Goal: Task Accomplishment & Management: Use online tool/utility

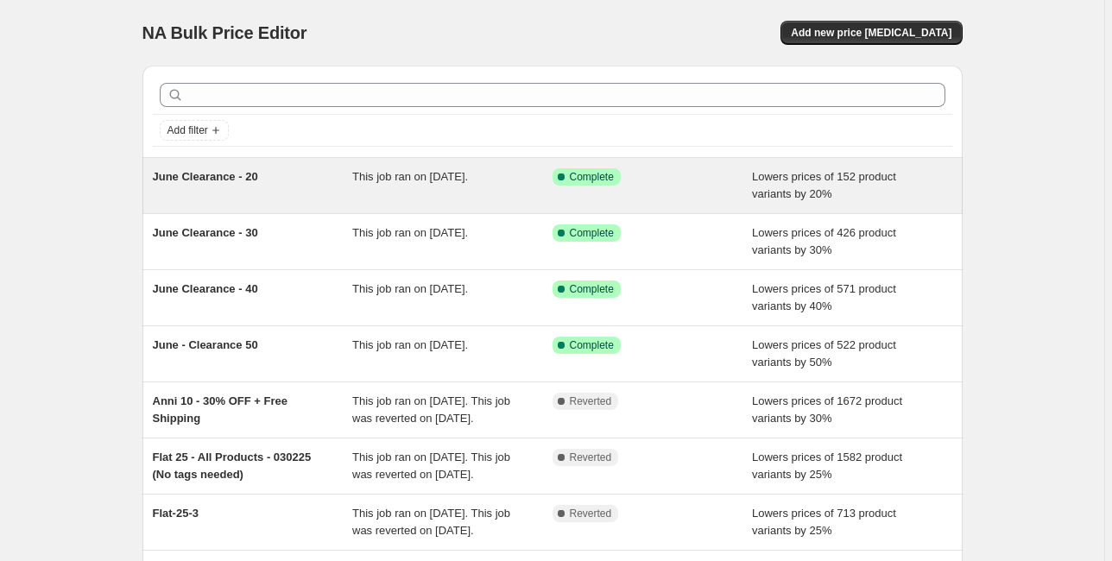
click at [231, 177] on span "June Clearance - 20" at bounding box center [205, 176] width 105 height 13
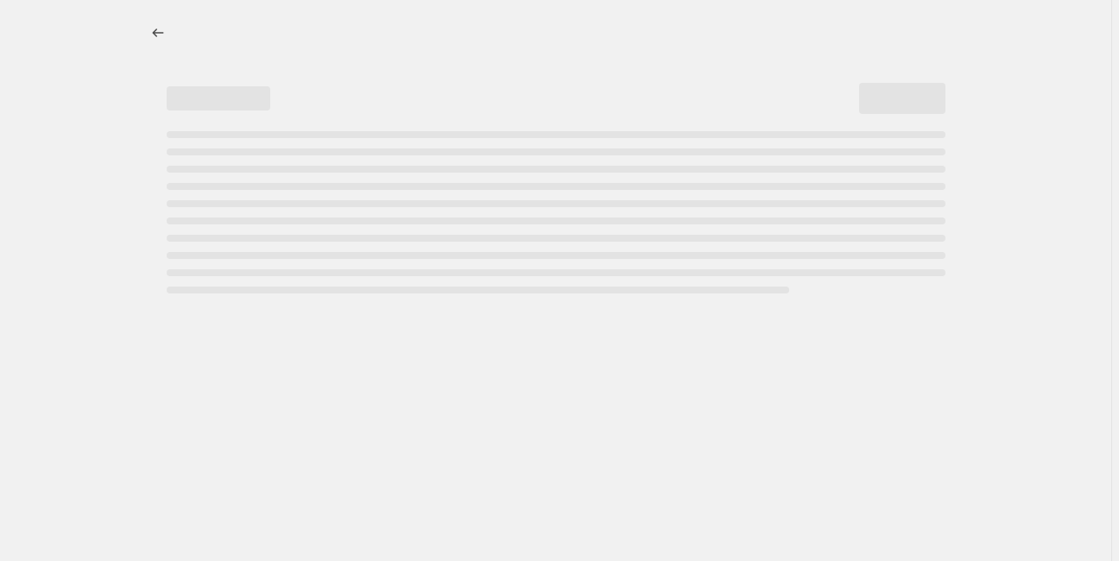
select select "percentage"
select select "tag"
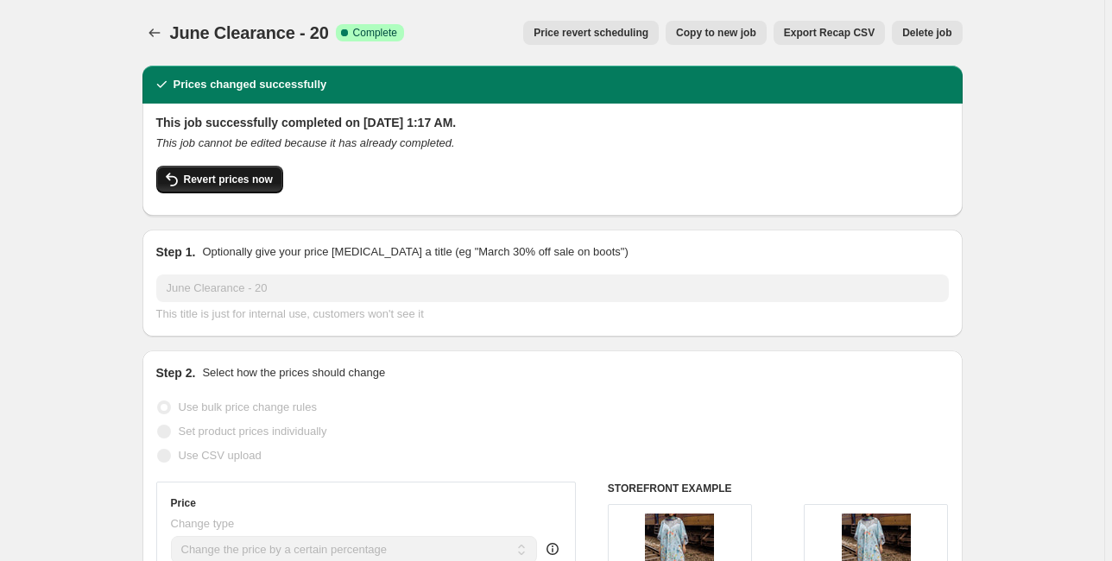
click at [256, 177] on span "Revert prices now" at bounding box center [228, 180] width 89 height 14
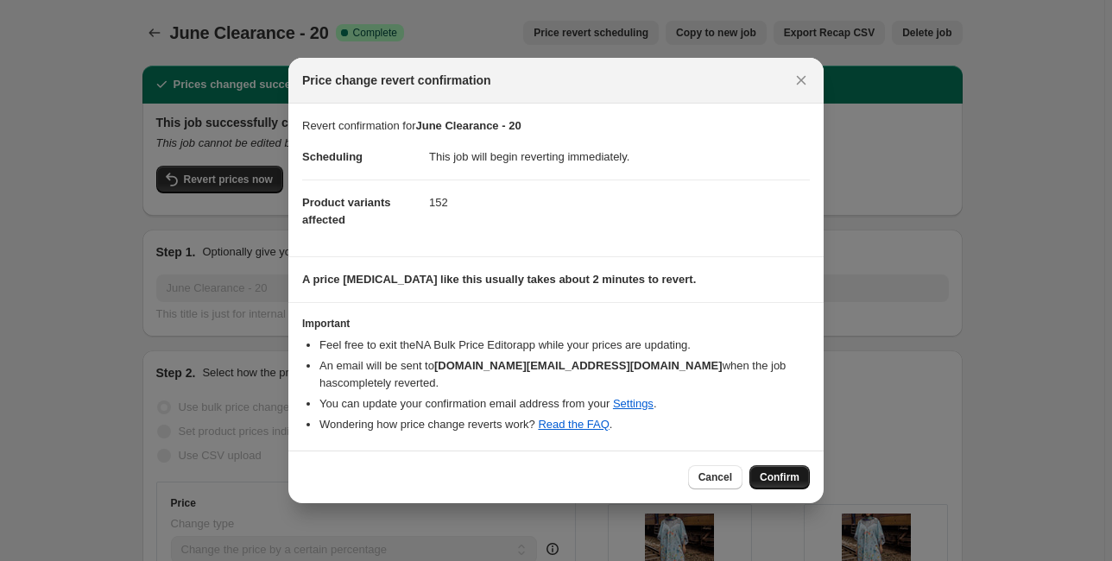
click at [774, 471] on span "Confirm" at bounding box center [780, 478] width 40 height 14
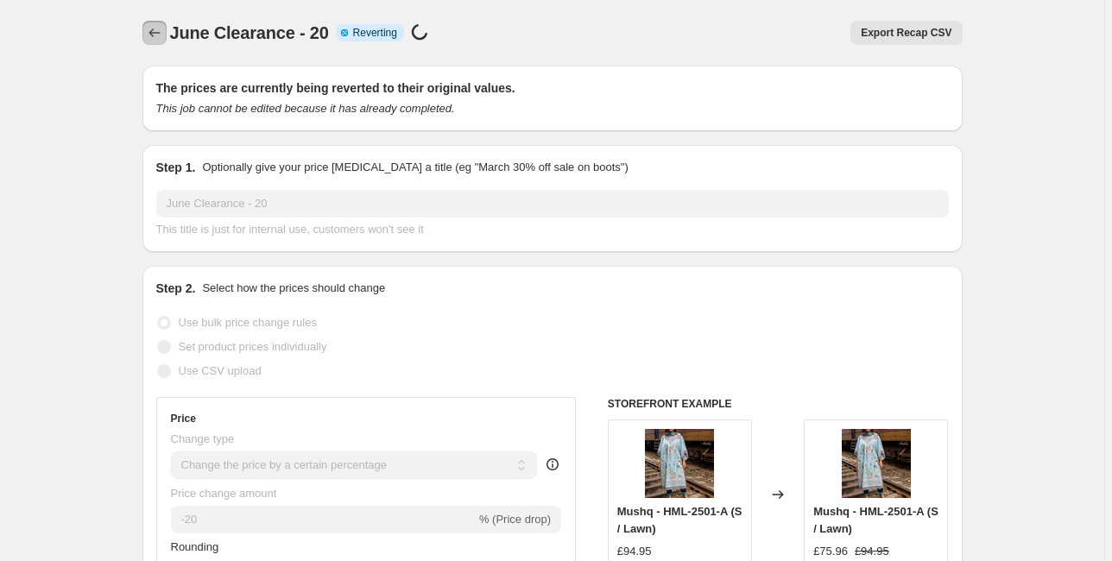
click at [156, 35] on icon "Price change jobs" at bounding box center [154, 32] width 17 height 17
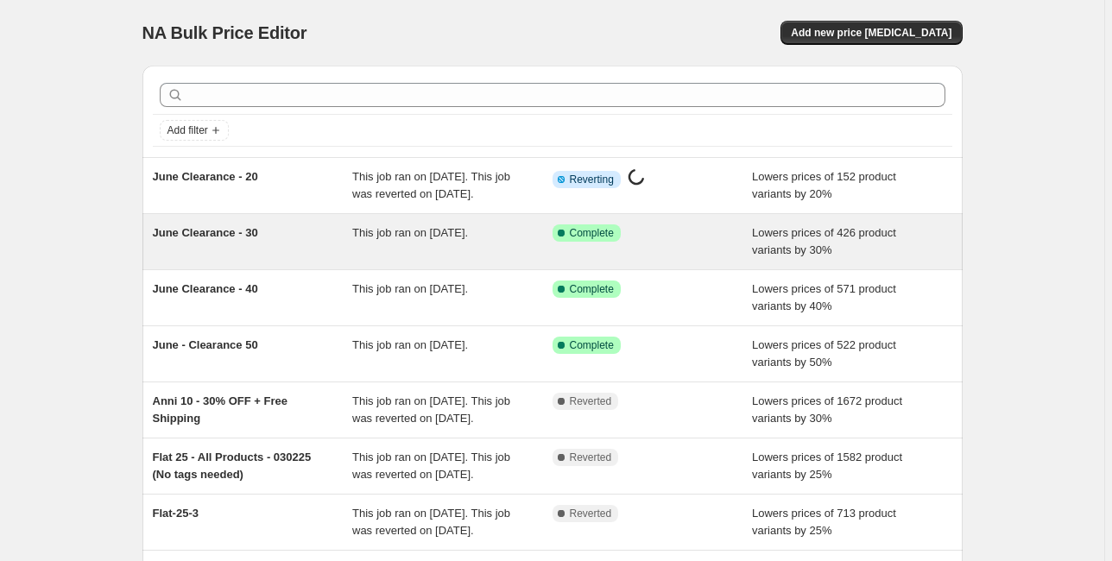
click at [211, 239] on span "June Clearance - 30" at bounding box center [205, 232] width 105 height 13
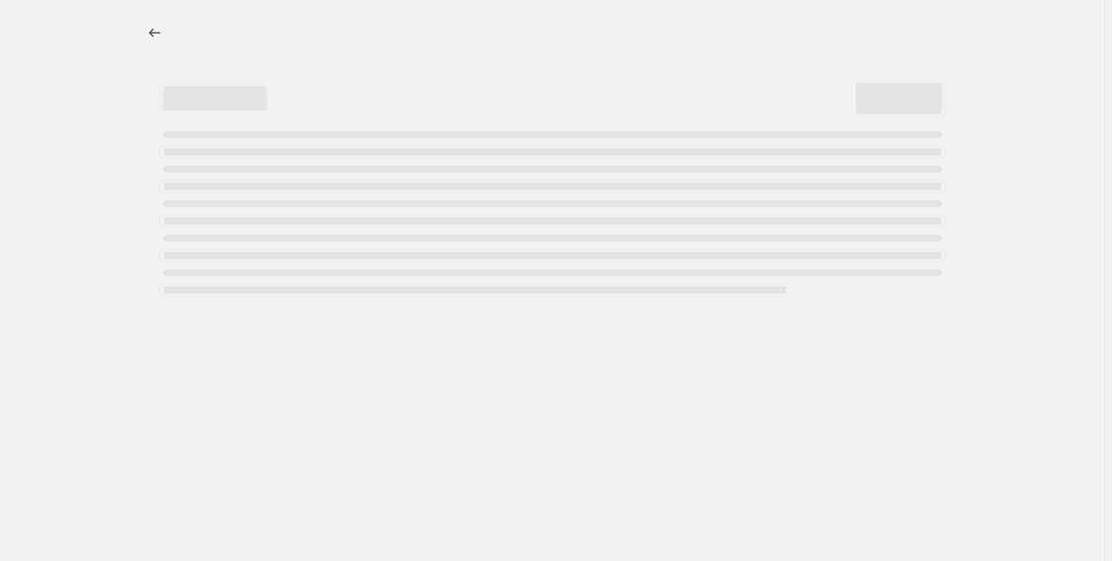
select select "percentage"
select select "tag"
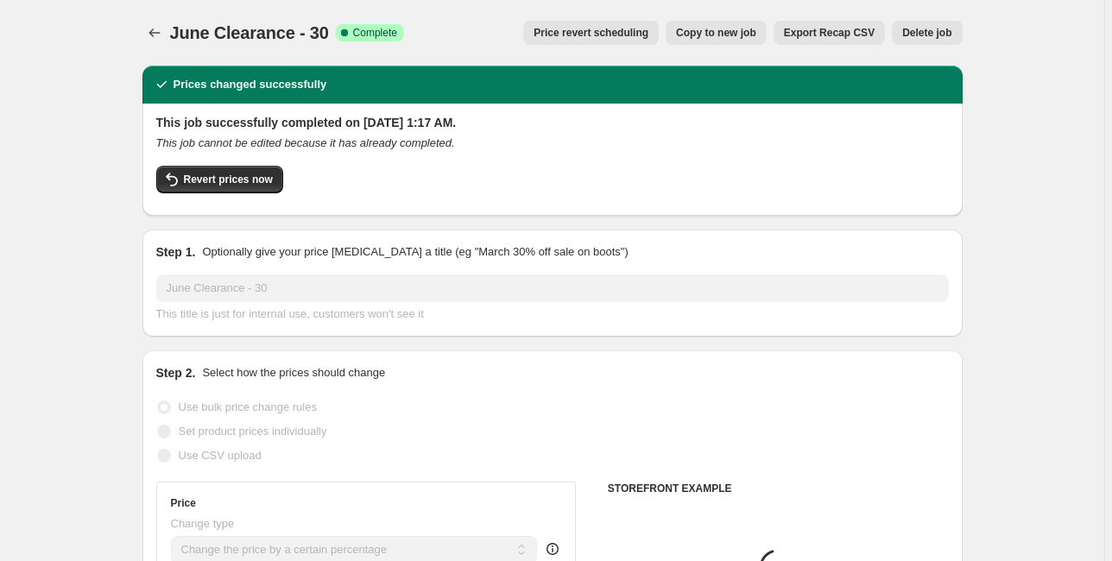
click at [235, 204] on div "This job successfully completed on June 17, 2025 at 1:17 AM. This job cannot be…" at bounding box center [552, 160] width 820 height 112
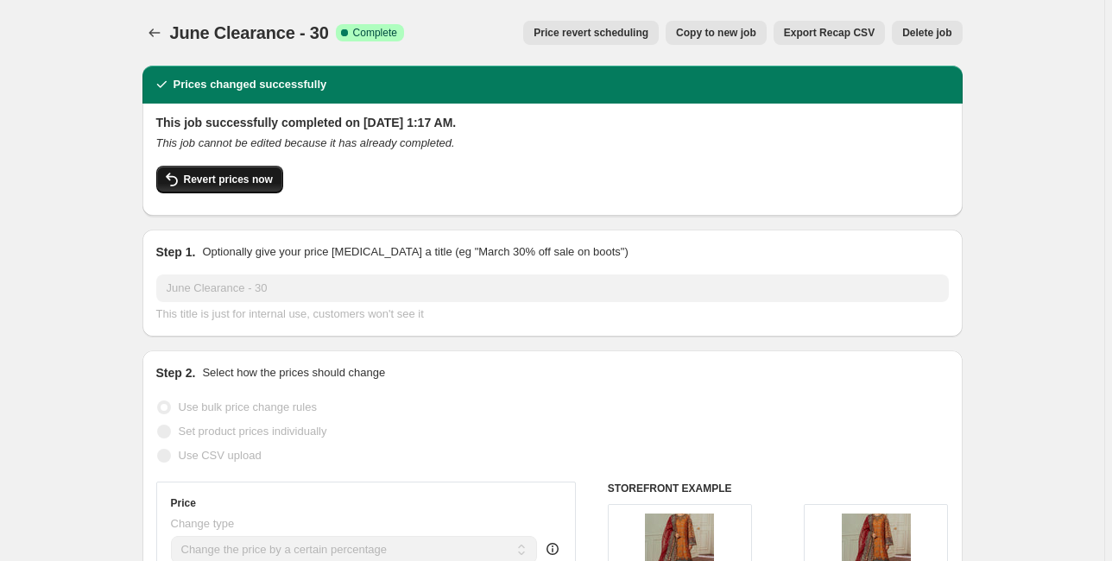
click at [240, 188] on button "Revert prices now" at bounding box center [219, 180] width 127 height 28
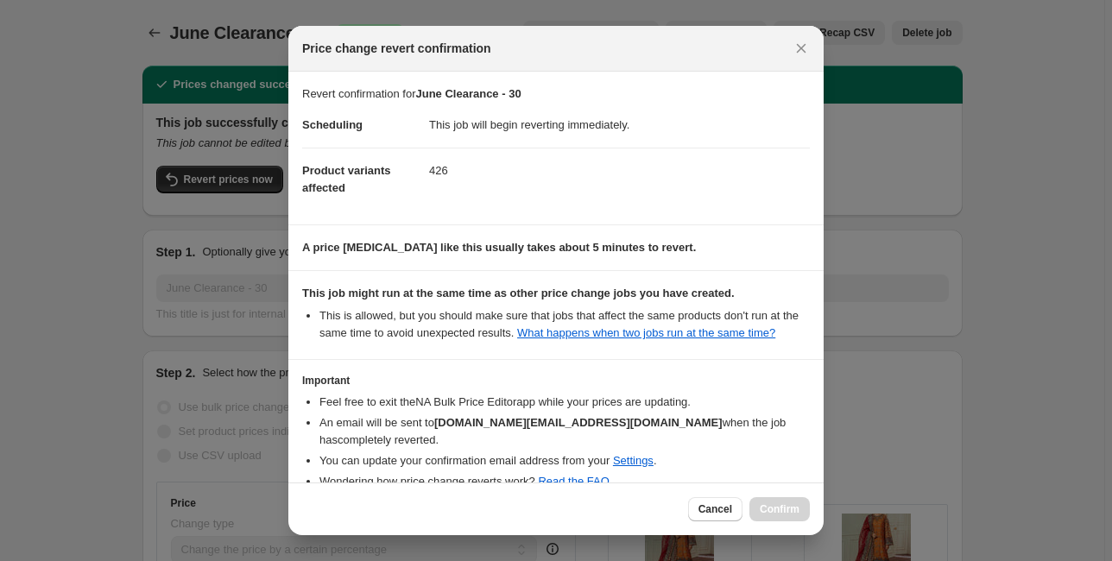
click at [784, 507] on div "Cancel Confirm" at bounding box center [749, 509] width 122 height 24
click at [712, 508] on span "Cancel" at bounding box center [715, 509] width 34 height 14
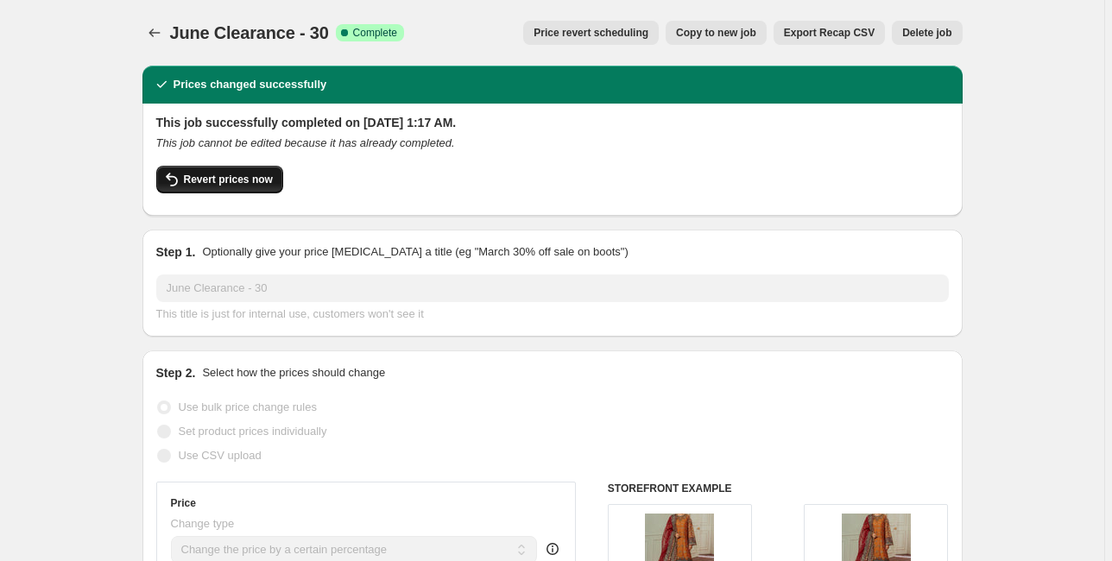
click at [190, 167] on button "Revert prices now" at bounding box center [219, 180] width 127 height 28
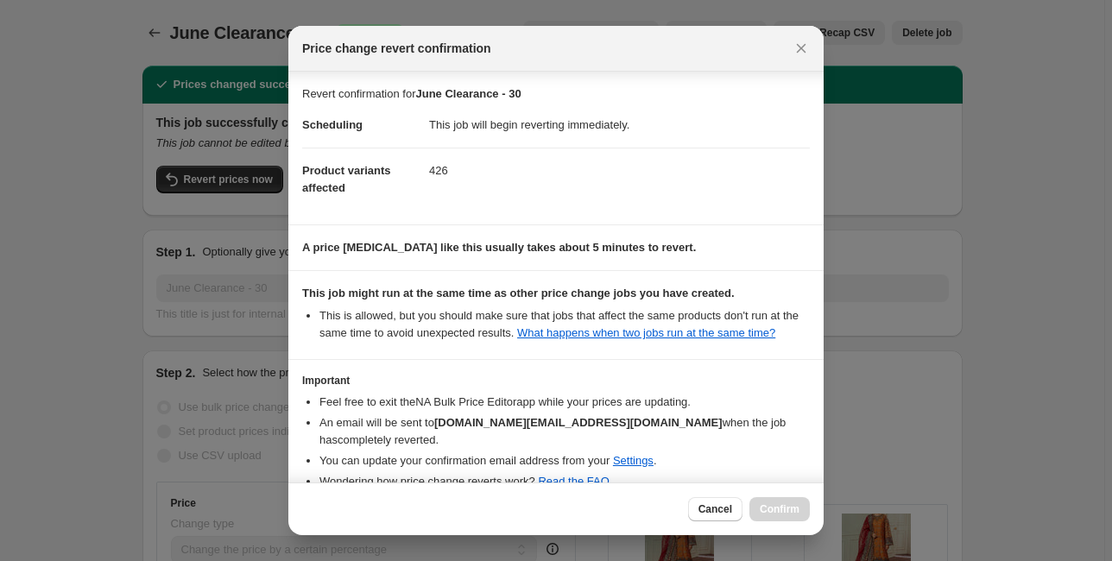
scroll to position [76, 0]
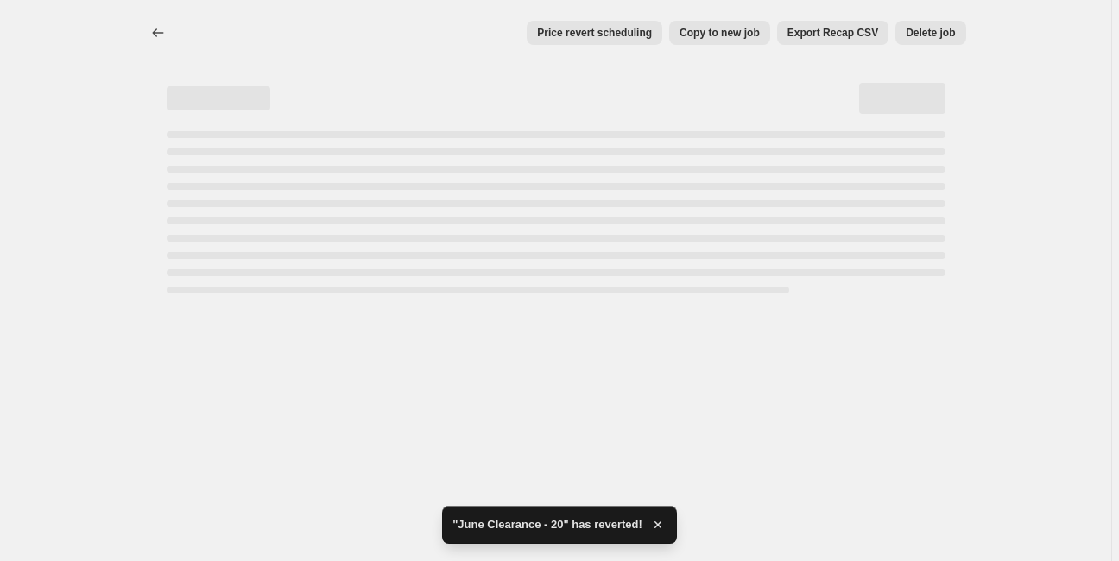
select select "percentage"
select select "tag"
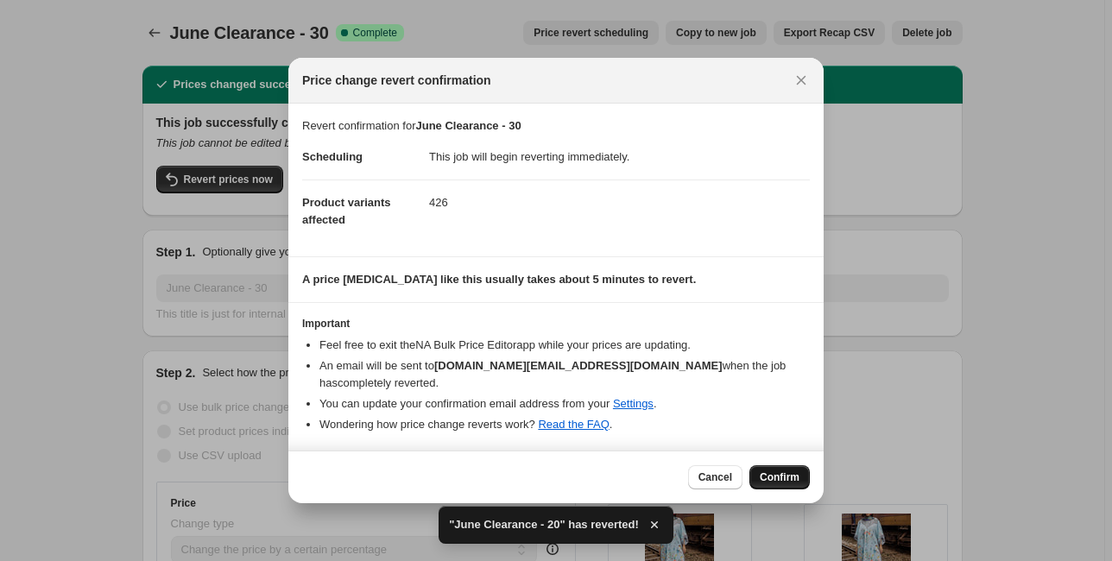
click at [796, 471] on span "Confirm" at bounding box center [780, 478] width 40 height 14
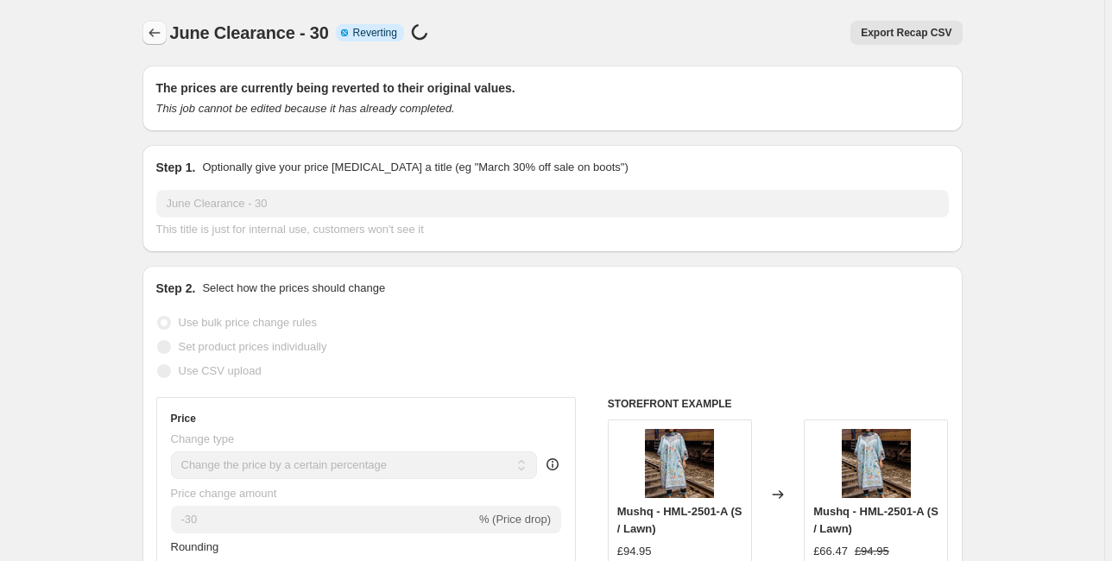
click at [154, 33] on icon "Price change jobs" at bounding box center [153, 32] width 11 height 9
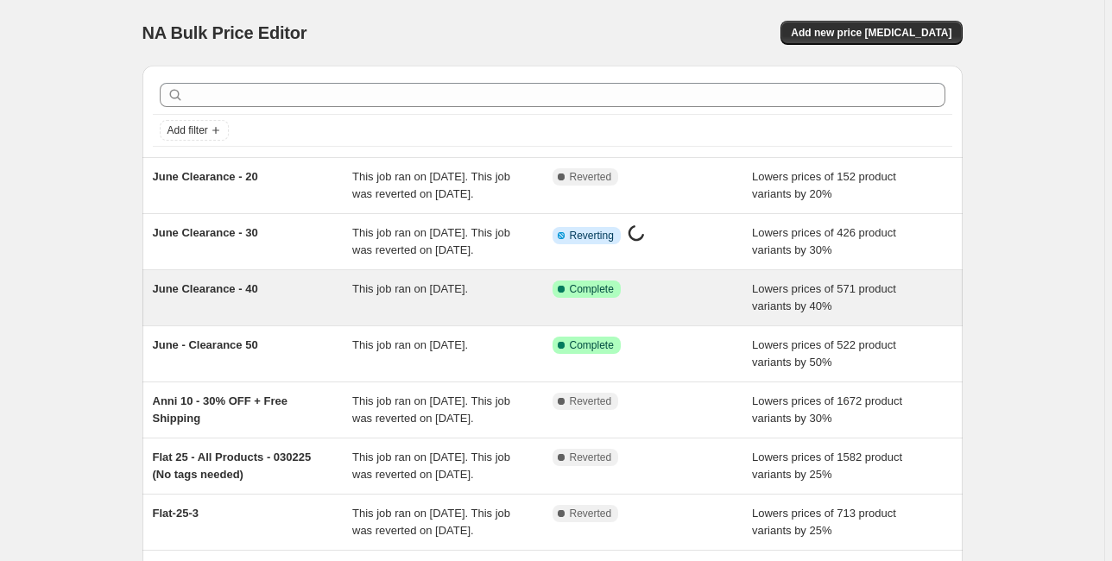
click at [235, 295] on span "June Clearance - 40" at bounding box center [205, 288] width 105 height 13
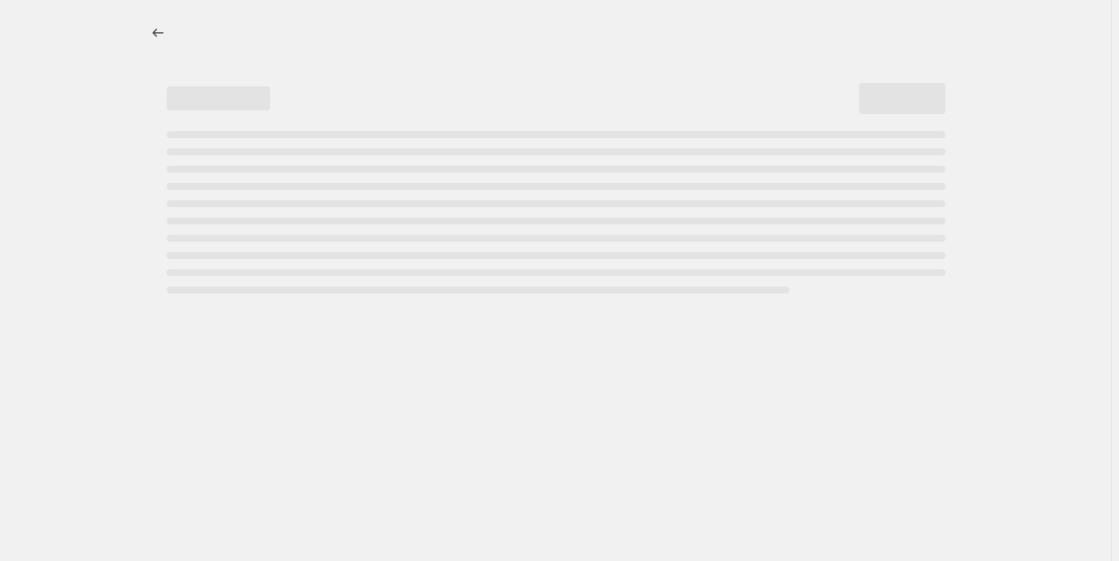
select select "percentage"
select select "tag"
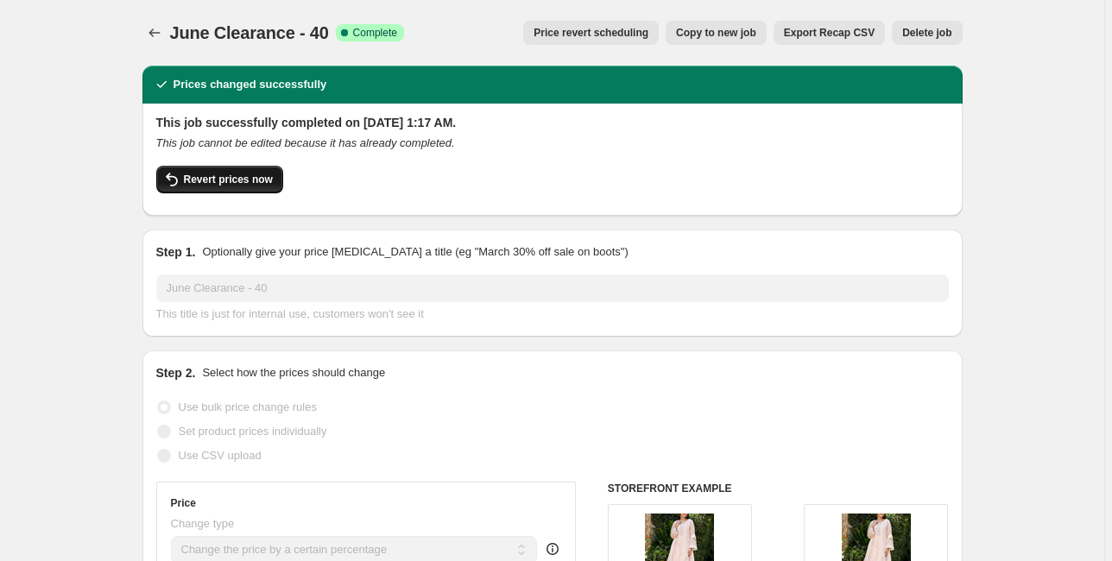
click at [221, 185] on span "Revert prices now" at bounding box center [228, 180] width 89 height 14
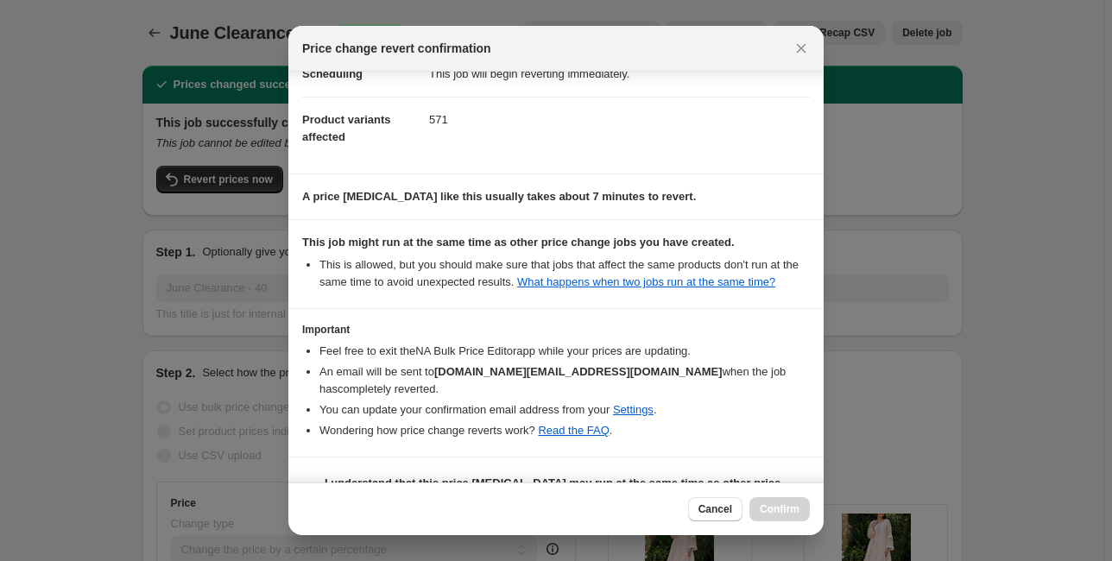
scroll to position [76, 0]
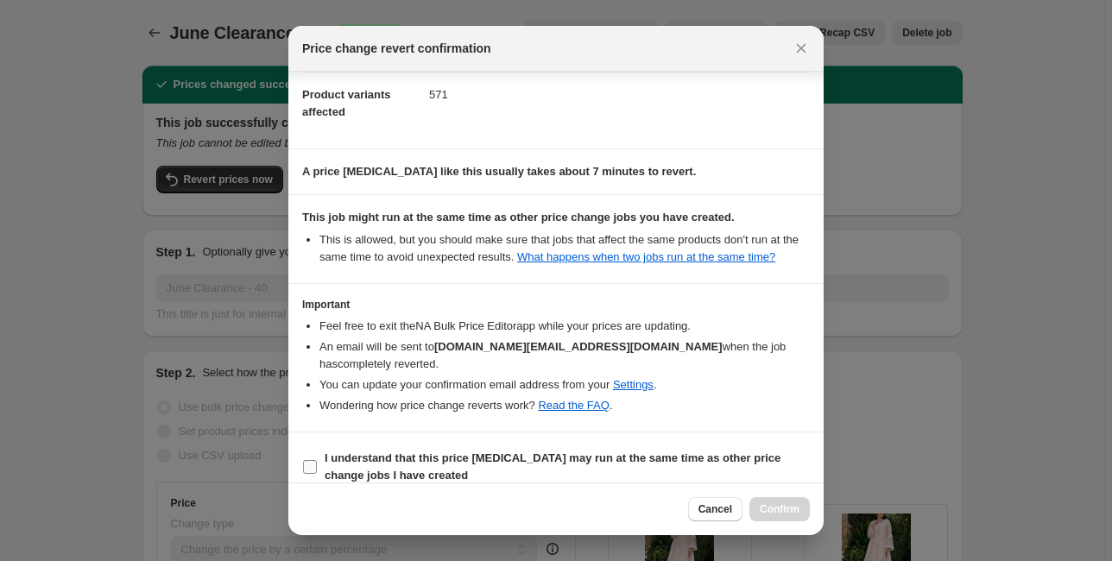
click at [303, 460] on input "I understand that this price change job may run at the same time as other price…" at bounding box center [310, 467] width 14 height 14
checkbox input "true"
click at [777, 502] on button "Confirm" at bounding box center [779, 509] width 60 height 24
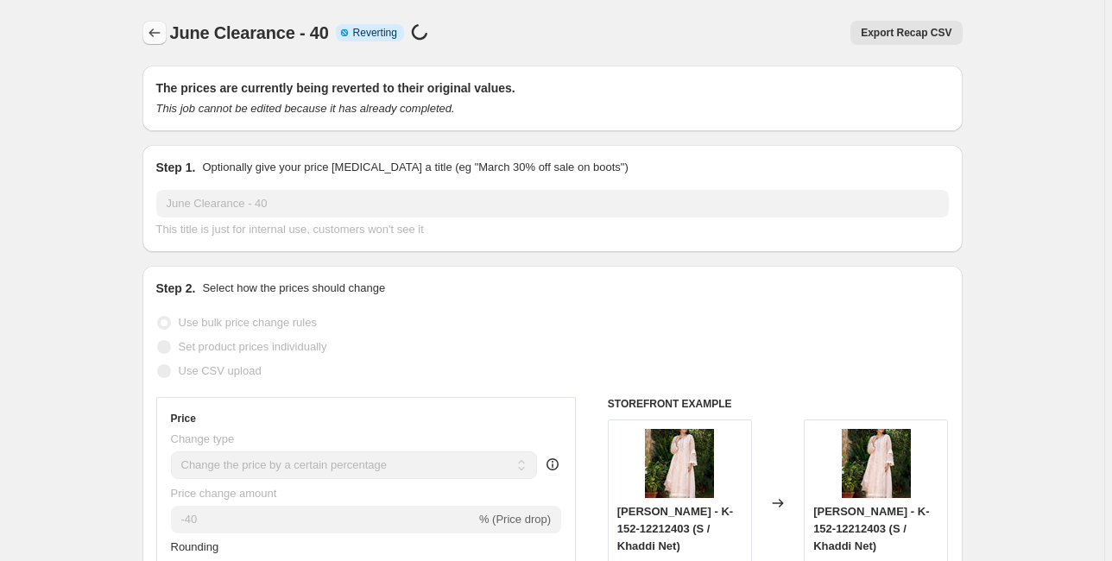
click at [145, 33] on button "Price change jobs" at bounding box center [154, 33] width 24 height 24
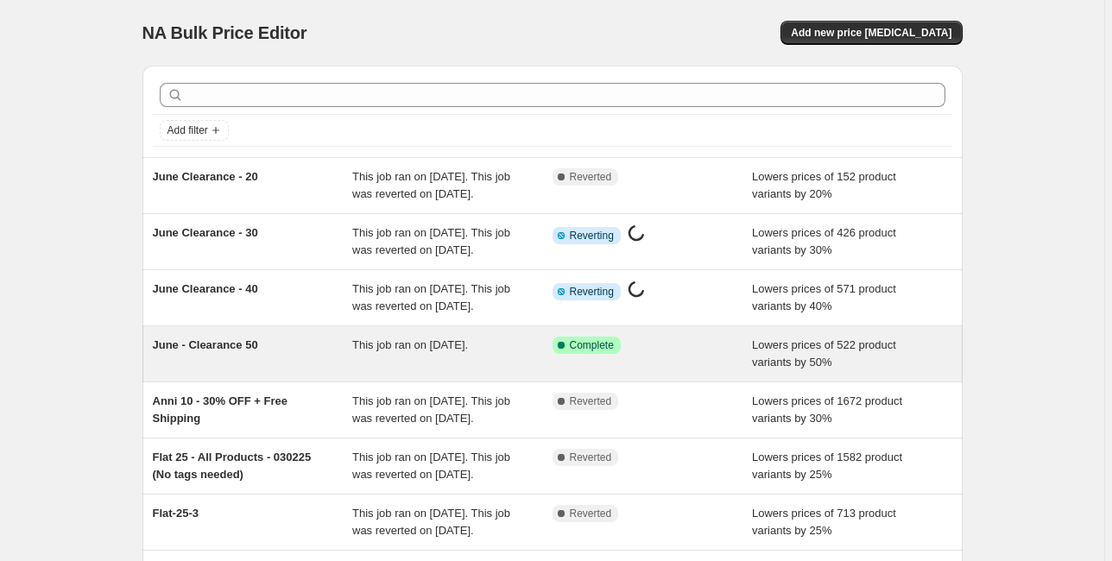
click at [250, 351] on span "June - Clearance 50" at bounding box center [205, 344] width 105 height 13
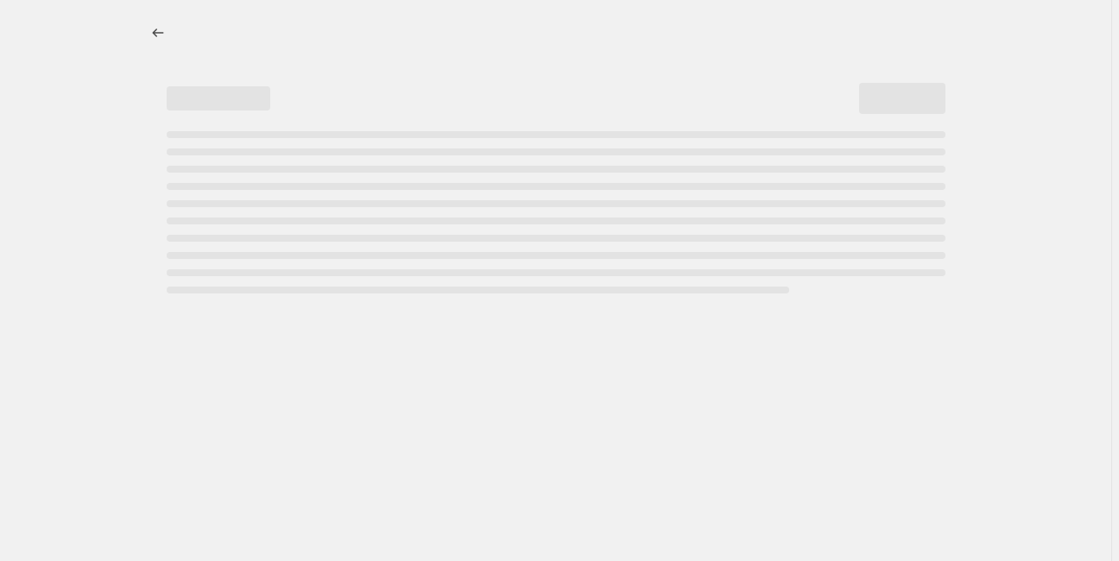
select select "percentage"
select select "tag"
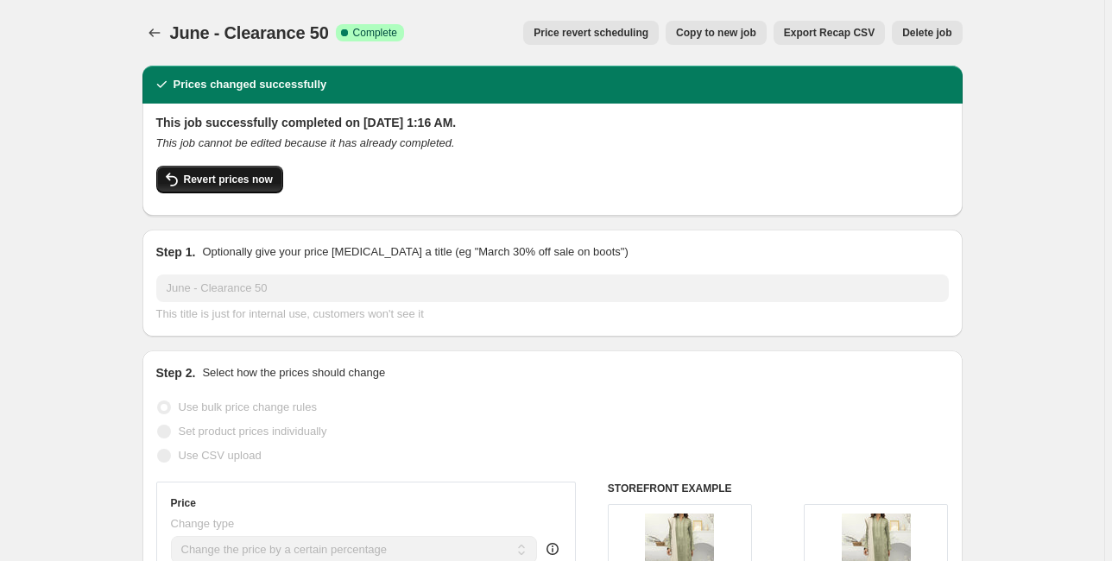
click at [204, 187] on button "Revert prices now" at bounding box center [219, 180] width 127 height 28
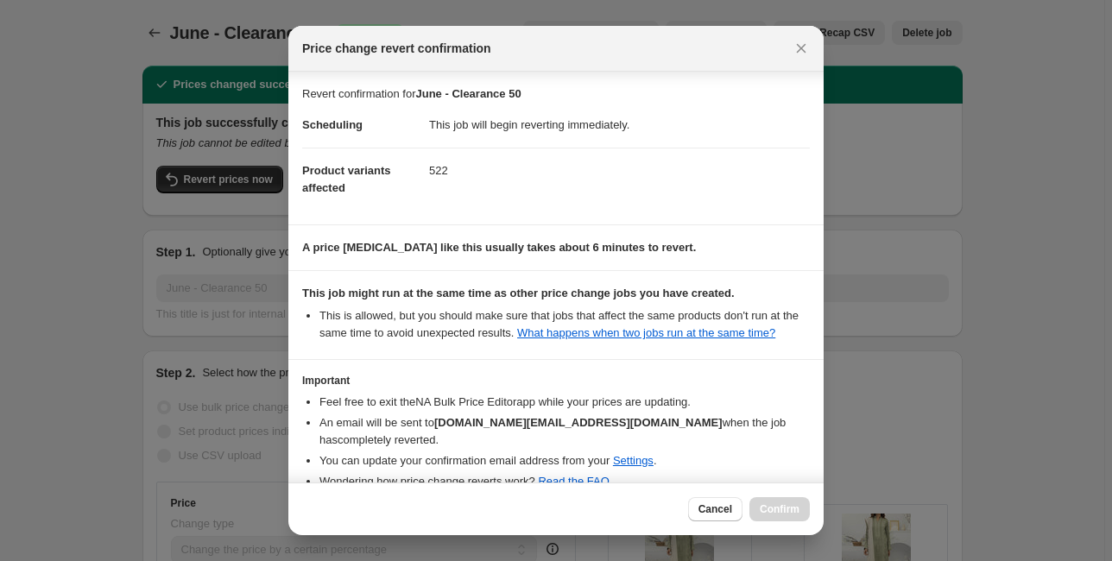
scroll to position [76, 0]
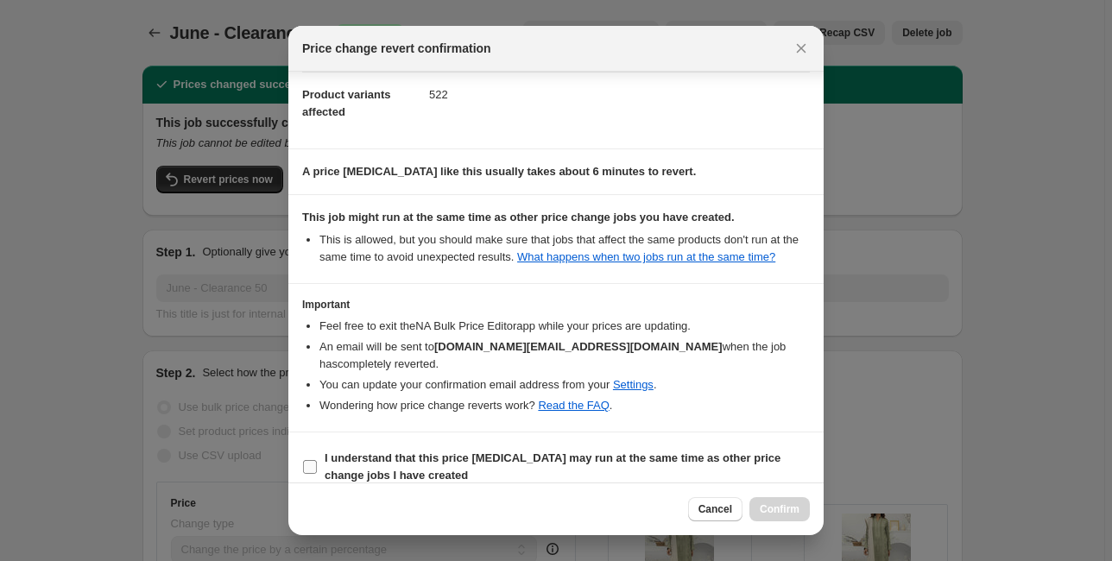
click at [318, 449] on label "I understand that this price change job may run at the same time as other price…" at bounding box center [556, 466] width 508 height 41
click at [317, 460] on input "I understand that this price change job may run at the same time as other price…" at bounding box center [310, 467] width 14 height 14
checkbox input "true"
click at [758, 502] on button "Confirm" at bounding box center [779, 509] width 60 height 24
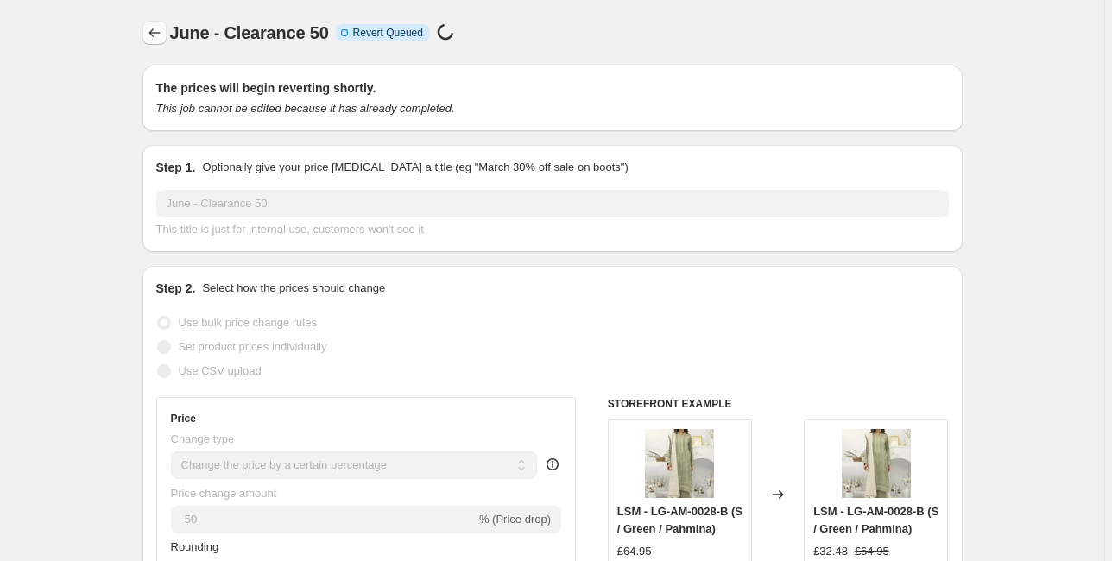
click at [155, 41] on button "Price change jobs" at bounding box center [154, 33] width 24 height 24
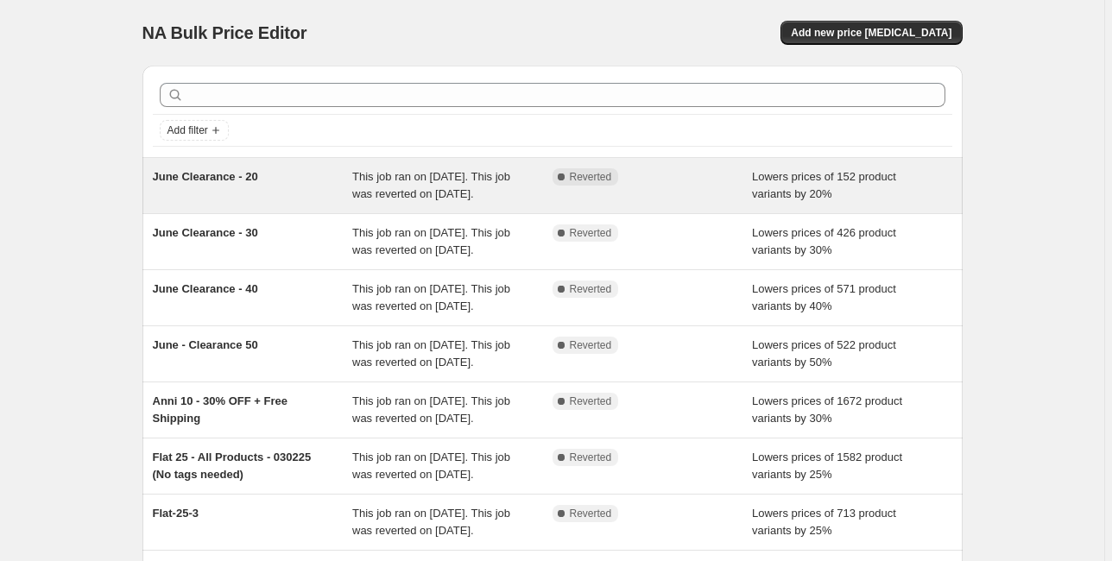
click at [207, 180] on span "June Clearance - 20" at bounding box center [205, 176] width 105 height 13
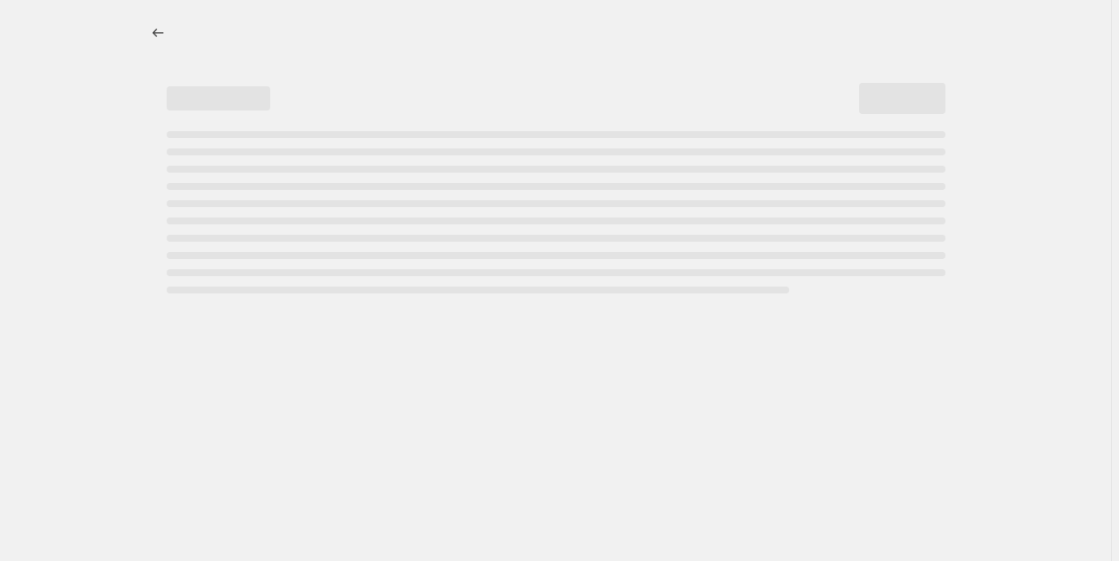
select select "percentage"
select select "tag"
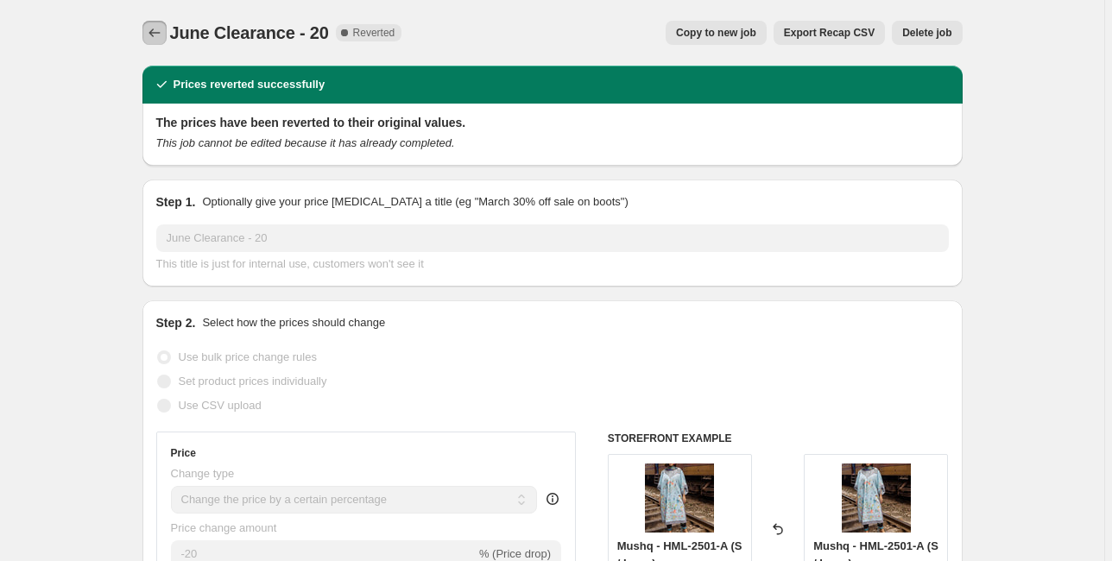
click at [161, 38] on icon "Price change jobs" at bounding box center [154, 32] width 17 height 17
